Goal: Information Seeking & Learning: Learn about a topic

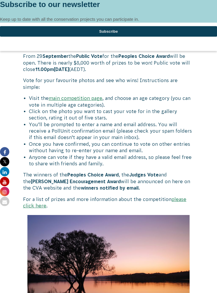
scroll to position [283, 0]
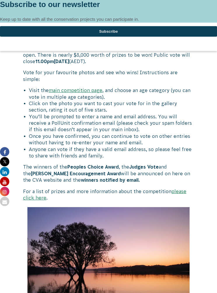
click at [177, 189] on link "please click here" at bounding box center [104, 195] width 163 height 12
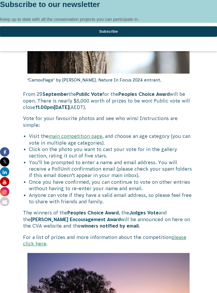
scroll to position [237, 0]
click at [103, 223] on strong "winners notified by email." at bounding box center [110, 225] width 59 height 5
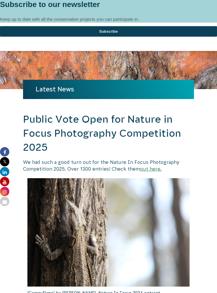
scroll to position [0, 0]
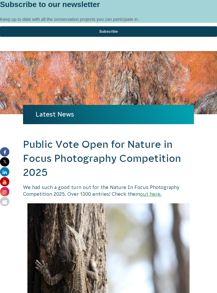
click at [213, 0] on div at bounding box center [108, 0] width 217 height 0
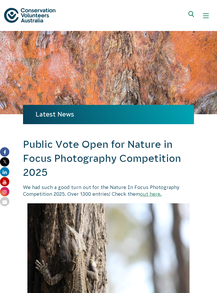
click at [212, 20] on button "Show mobile navigation menu" at bounding box center [206, 16] width 14 height 14
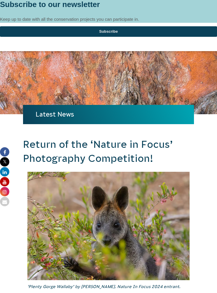
click at [209, 0] on div at bounding box center [108, 0] width 217 height 0
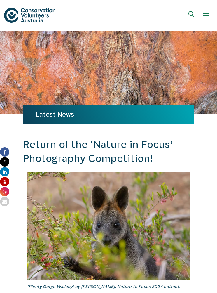
click at [204, 22] on button "Show mobile navigation menu" at bounding box center [206, 16] width 14 height 14
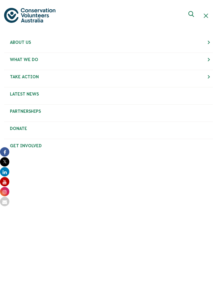
click at [207, 16] on span "Hide mobile navigation menu" at bounding box center [206, 15] width 5 height 5
